Goal: Task Accomplishment & Management: Complete application form

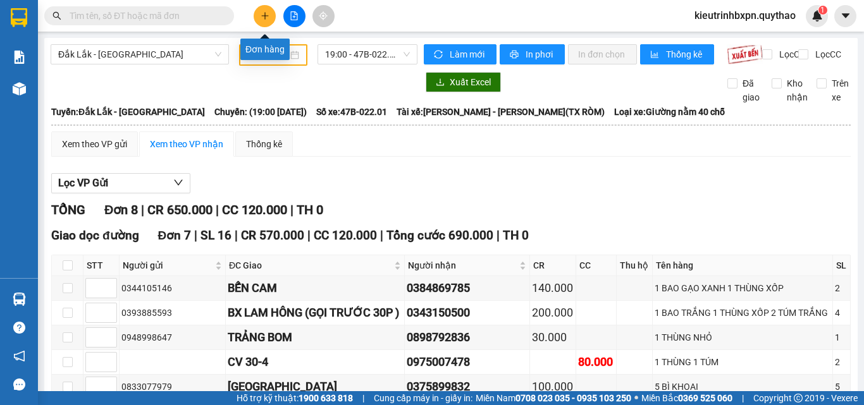
click at [263, 16] on icon "plus" at bounding box center [265, 15] width 9 height 9
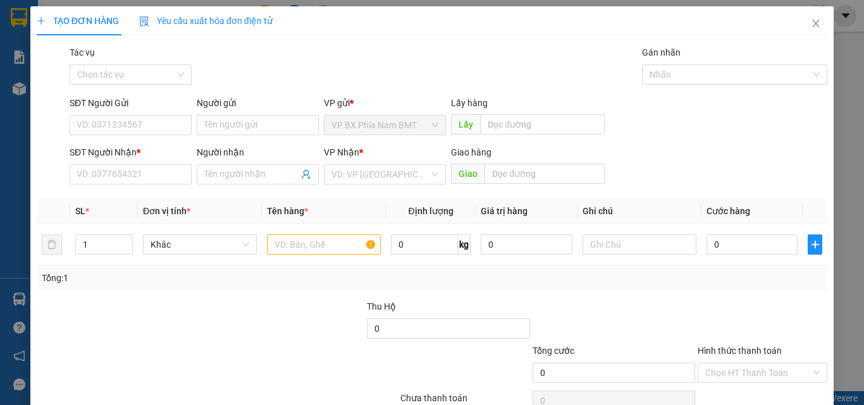
click at [156, 334] on div at bounding box center [117, 322] width 165 height 44
click at [150, 117] on input "SĐT Người Gửi" at bounding box center [131, 125] width 122 height 20
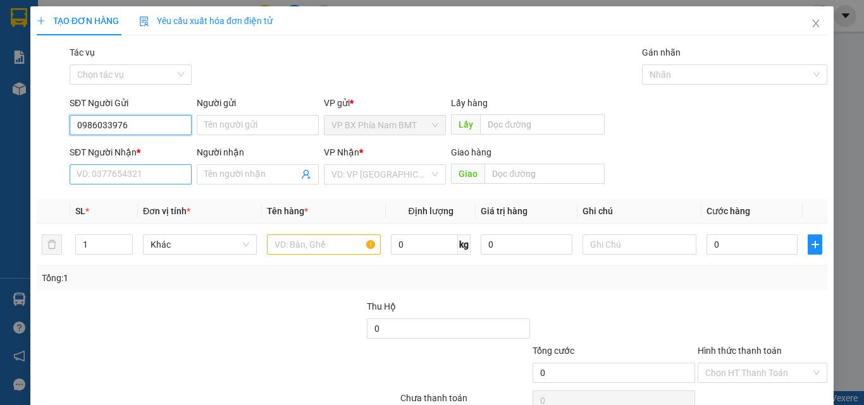
type input "0986033976"
click at [144, 173] on input "SĐT Người Nhận *" at bounding box center [131, 174] width 122 height 20
type input "0368729694"
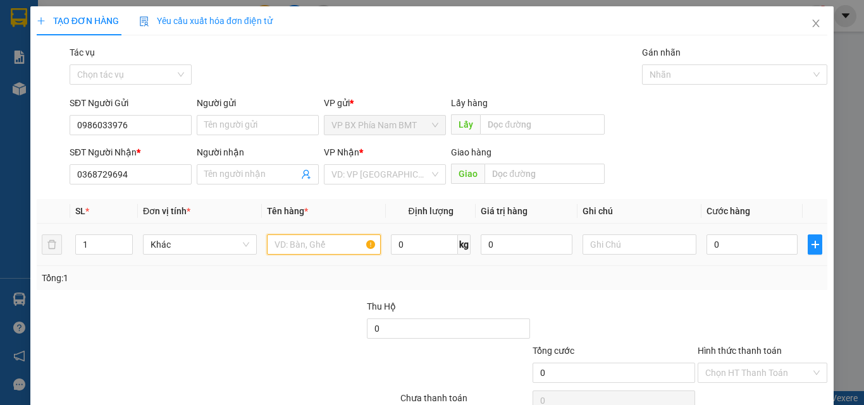
click at [307, 249] on input "text" at bounding box center [324, 245] width 114 height 20
type input "1 THÙNG SẦU NHỎ"
click at [713, 249] on input "0" at bounding box center [751, 245] width 91 height 20
type input "5"
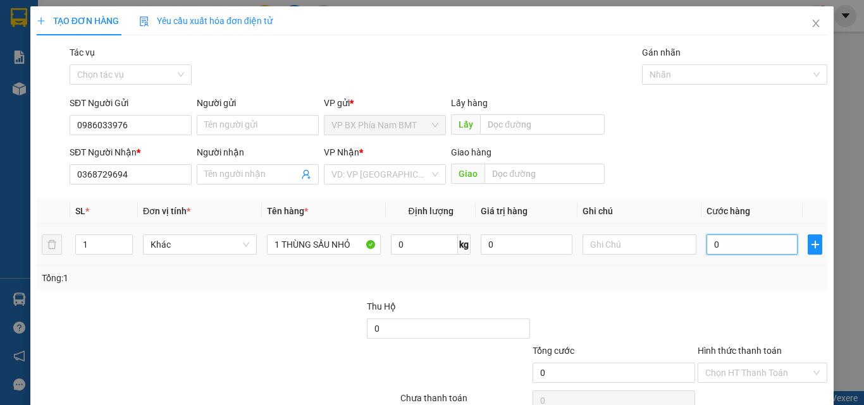
type input "5"
type input "50"
type input "500"
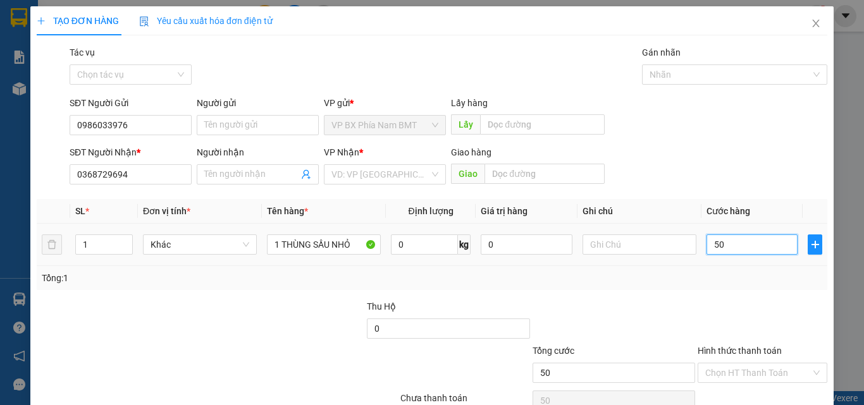
type input "500"
type input "5.000"
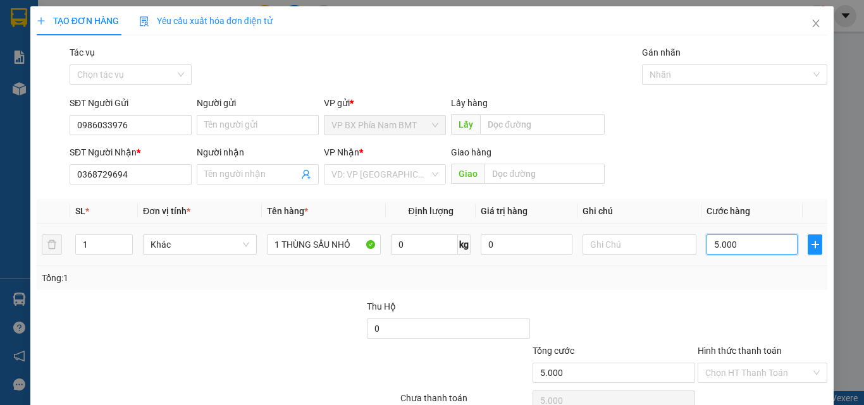
type input "50.000"
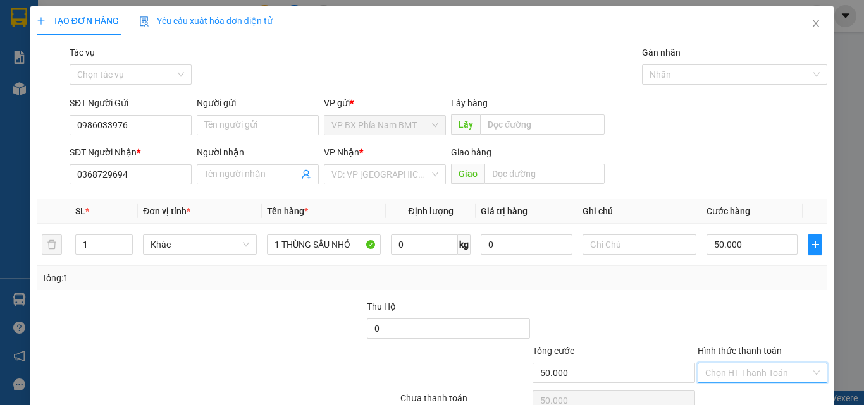
click at [771, 378] on input "Hình thức thanh toán" at bounding box center [758, 373] width 106 height 19
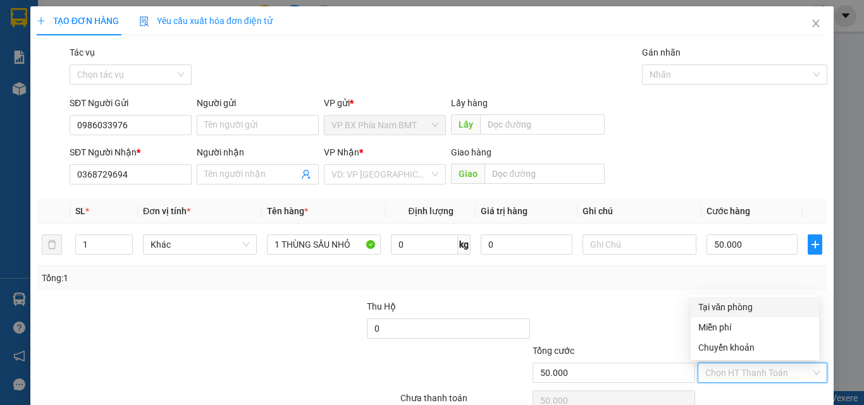
click at [714, 310] on div "Tại văn phòng" at bounding box center [754, 307] width 113 height 14
type input "0"
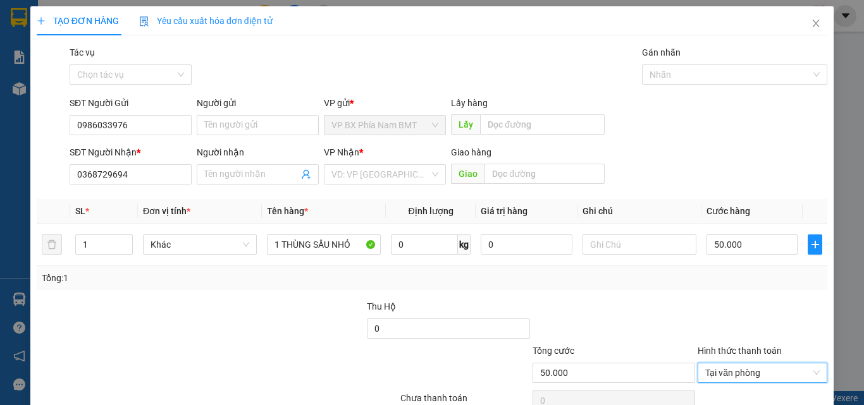
scroll to position [63, 0]
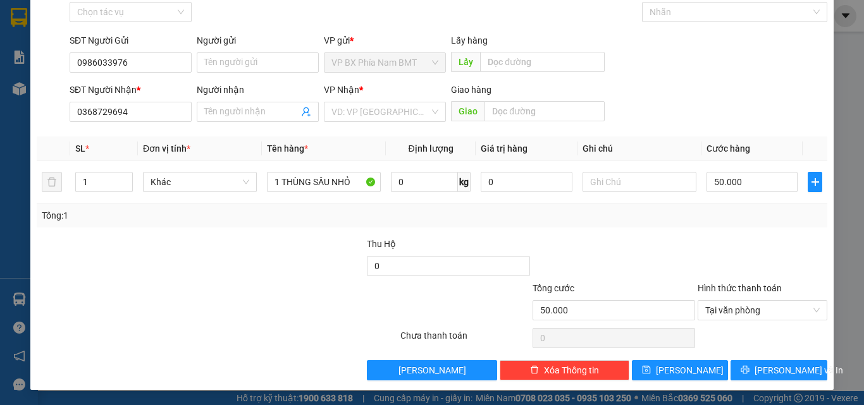
click at [123, 283] on div at bounding box center [150, 303] width 231 height 44
click at [763, 367] on span "[PERSON_NAME] và In" at bounding box center [798, 371] width 89 height 14
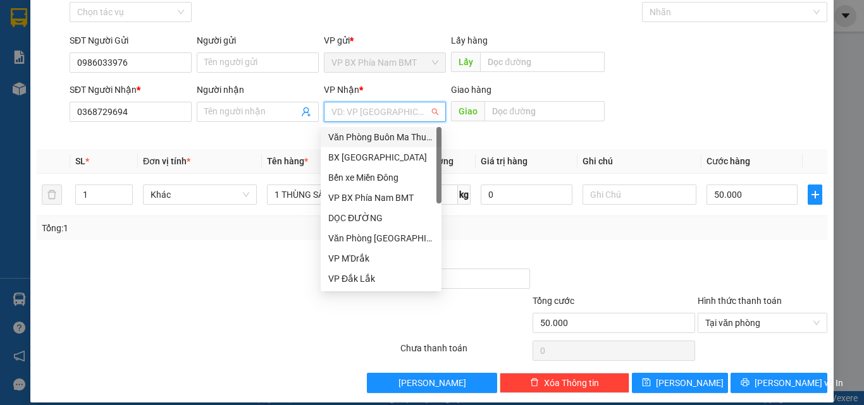
click at [351, 118] on input "search" at bounding box center [380, 111] width 98 height 19
click at [374, 221] on div "DỌC ĐƯỜNG" at bounding box center [381, 218] width 106 height 14
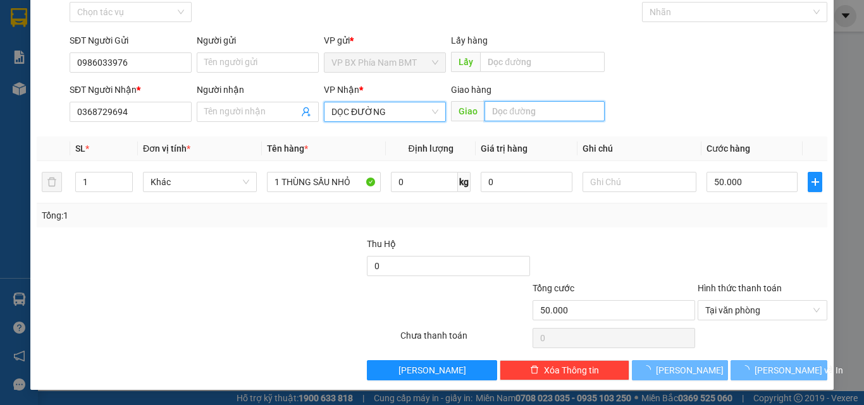
click at [524, 107] on input "text" at bounding box center [544, 111] width 120 height 20
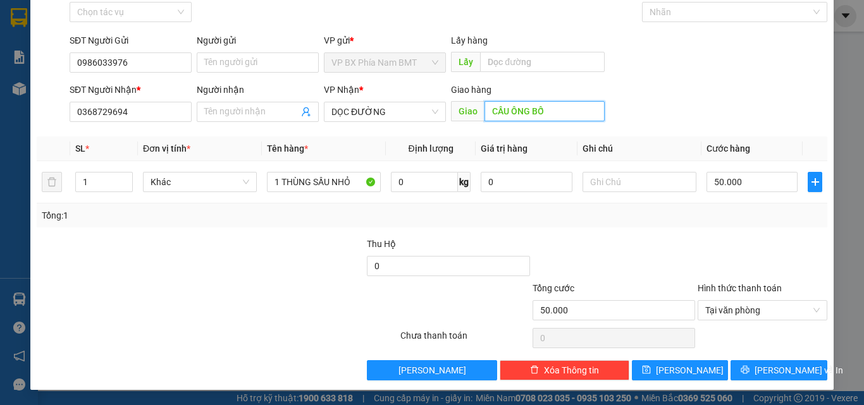
type input "CẦU ÔNG BỐ"
click at [774, 372] on span "[PERSON_NAME] và In" at bounding box center [798, 371] width 89 height 14
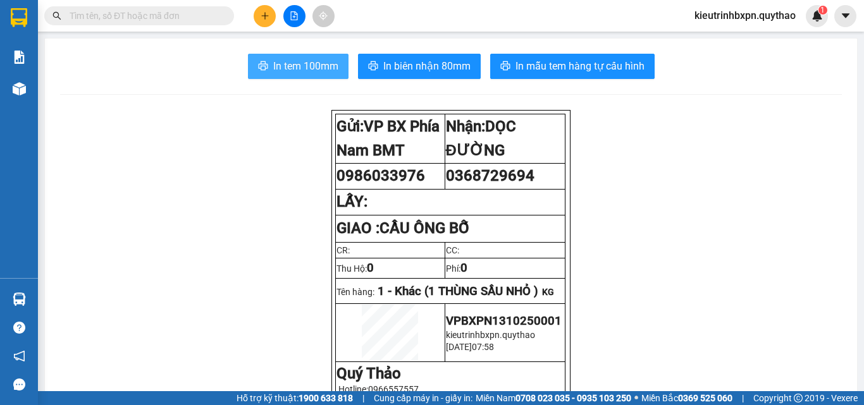
click at [304, 68] on span "In tem 100mm" at bounding box center [305, 66] width 65 height 16
